Goal: Find specific page/section: Find specific page/section

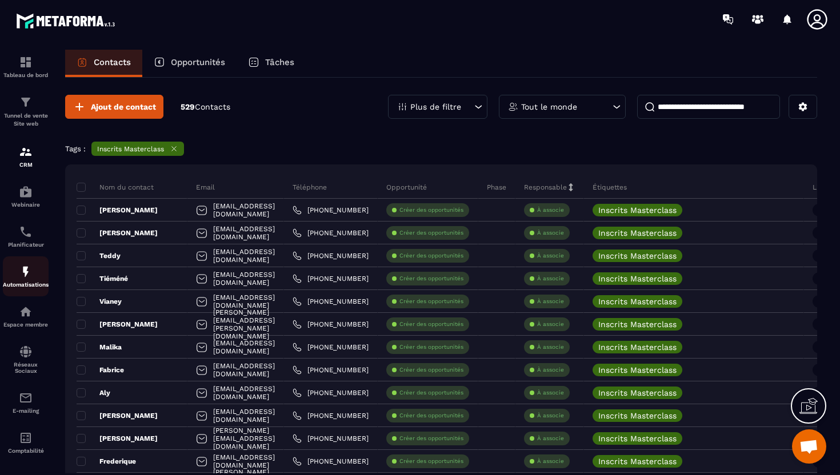
click at [21, 274] on img at bounding box center [26, 272] width 14 height 14
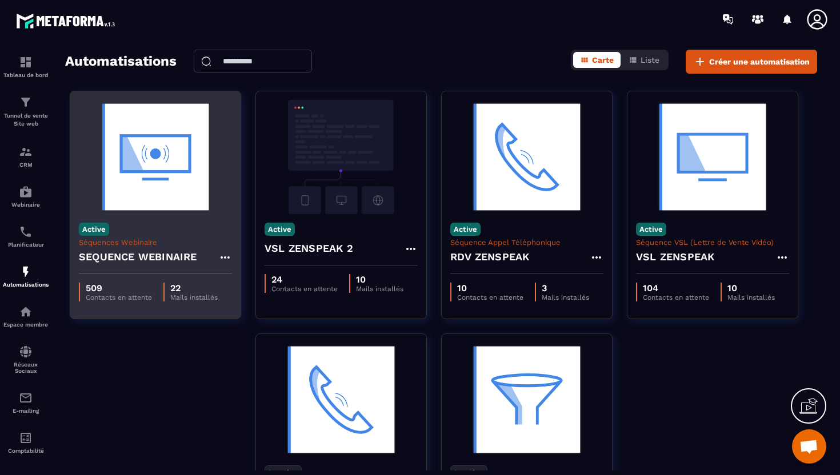
click at [191, 183] on img at bounding box center [155, 157] width 153 height 114
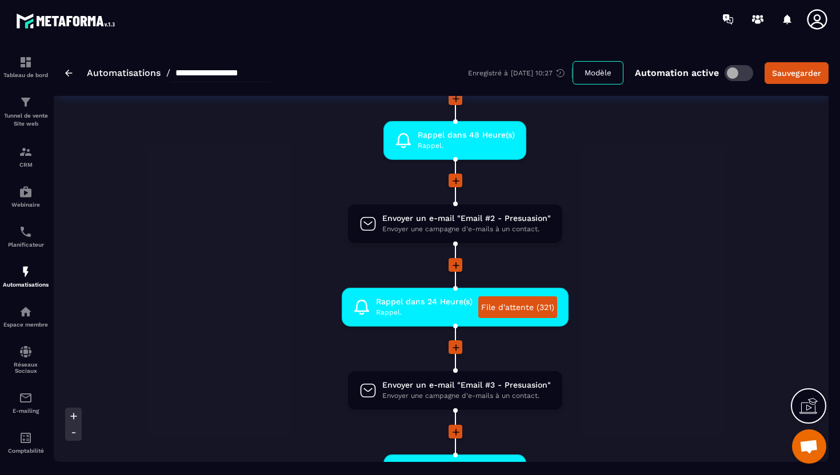
scroll to position [385, 0]
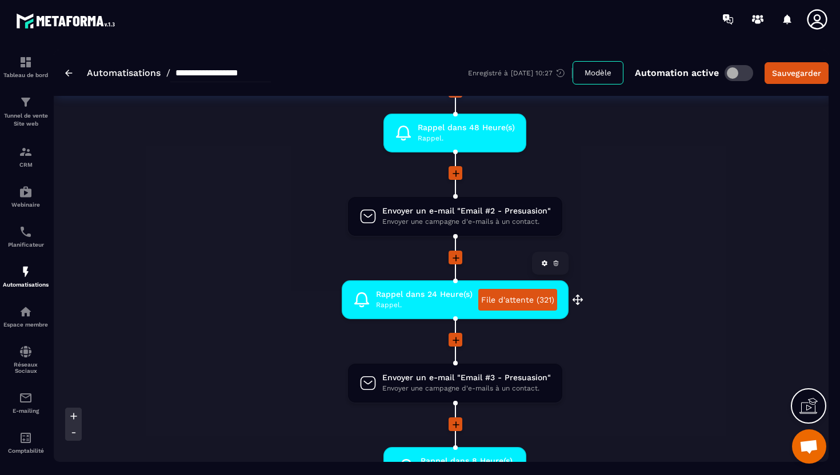
click at [526, 300] on link "File d'attente (321)" at bounding box center [517, 300] width 79 height 22
click at [16, 127] on p "Tunnel de vente Site web" at bounding box center [26, 120] width 46 height 16
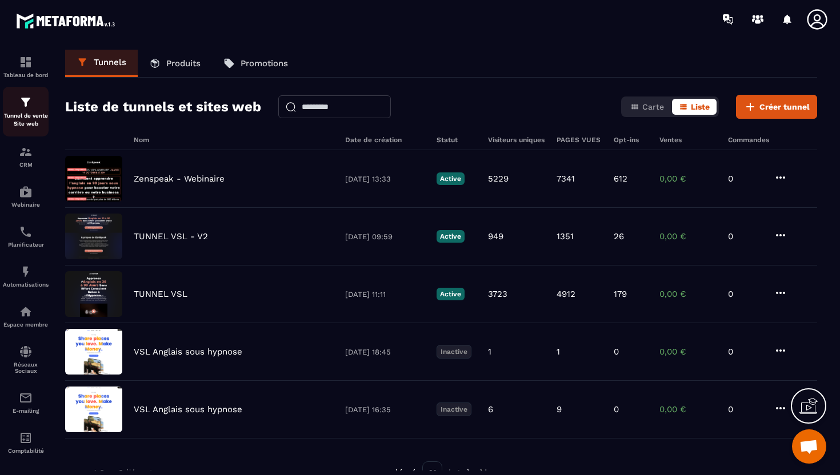
click at [31, 111] on div "Tunnel de vente Site web" at bounding box center [26, 111] width 46 height 33
click at [25, 150] on img at bounding box center [26, 152] width 14 height 14
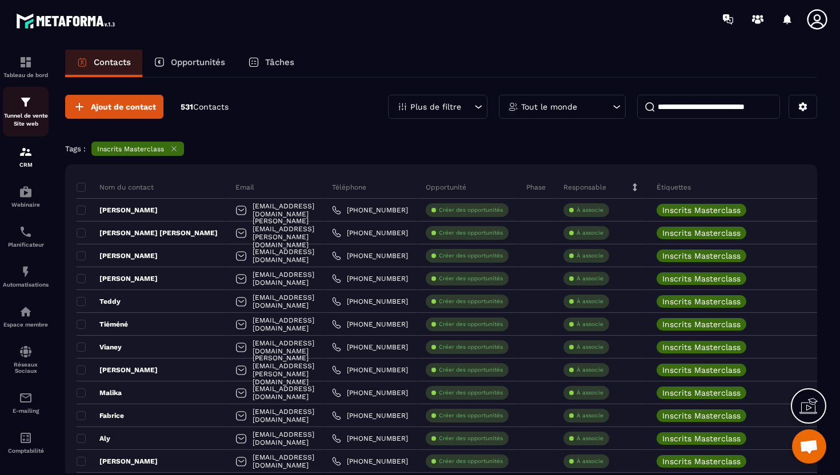
click at [31, 109] on img at bounding box center [26, 102] width 14 height 14
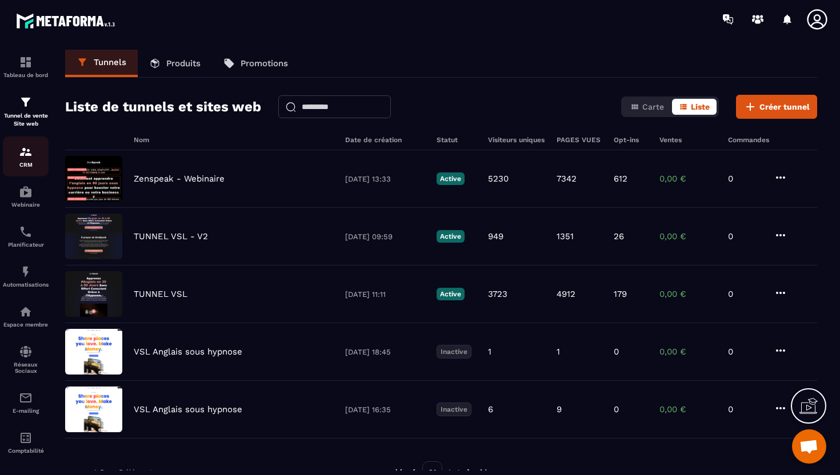
click at [25, 162] on p "CRM" at bounding box center [26, 165] width 46 height 6
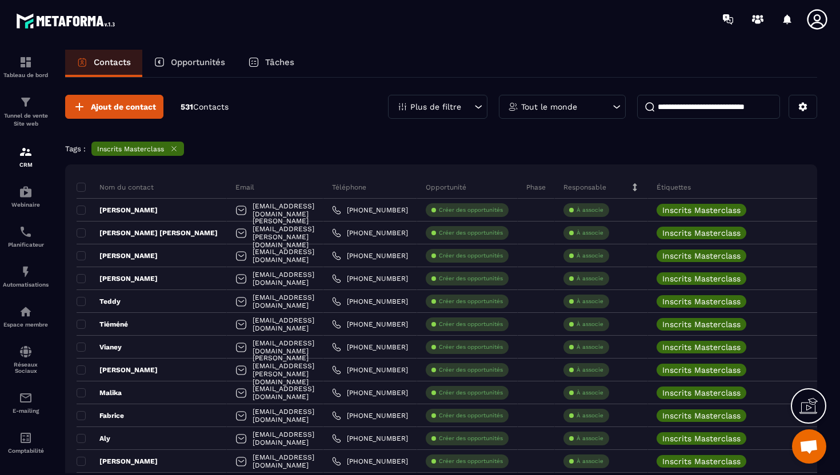
click at [176, 149] on icon at bounding box center [174, 149] width 9 height 9
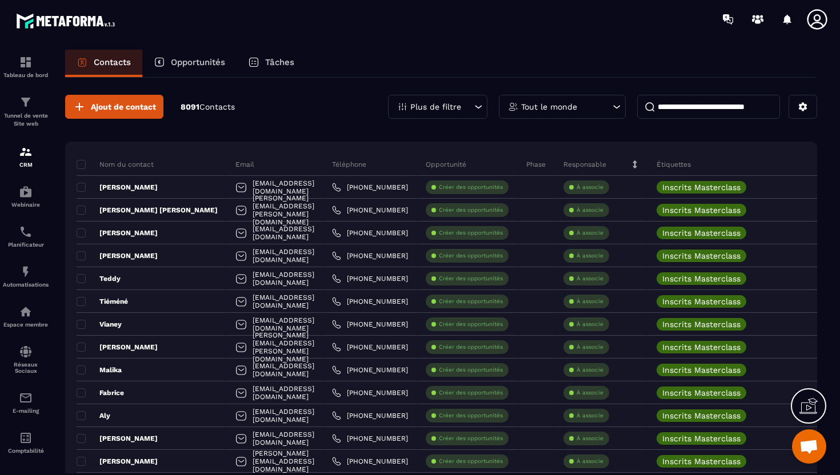
click at [691, 109] on input at bounding box center [708, 107] width 143 height 24
paste input "**********"
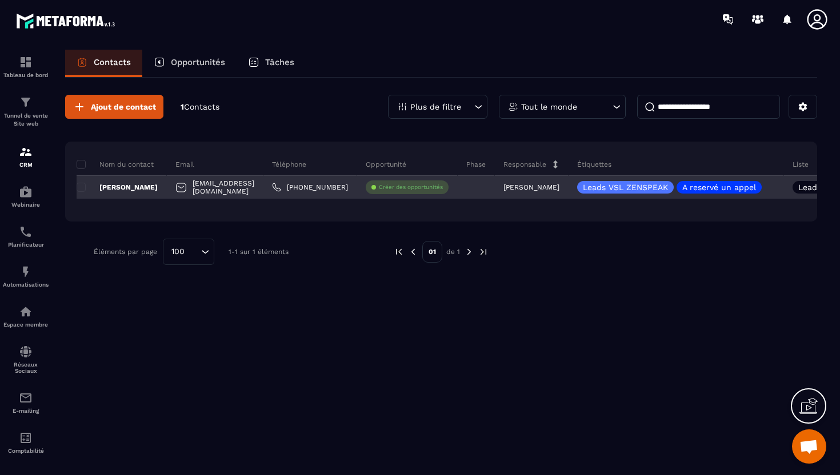
type input "**********"
click at [143, 182] on div "Sofia Affane" at bounding box center [122, 187] width 90 height 23
